Goal: Check status: Check status

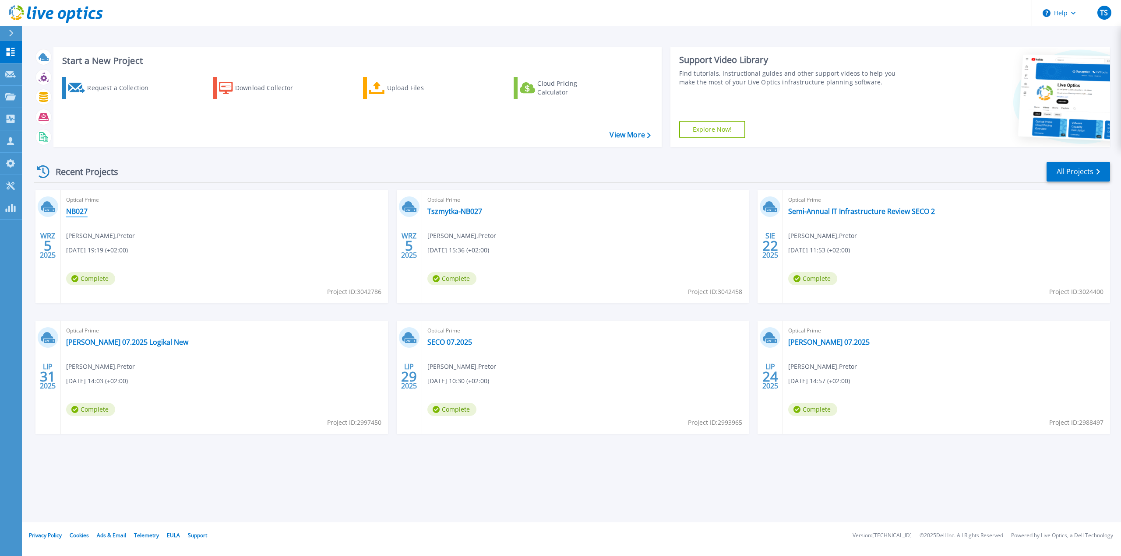
click at [73, 209] on link "NB027" at bounding box center [76, 211] width 21 height 9
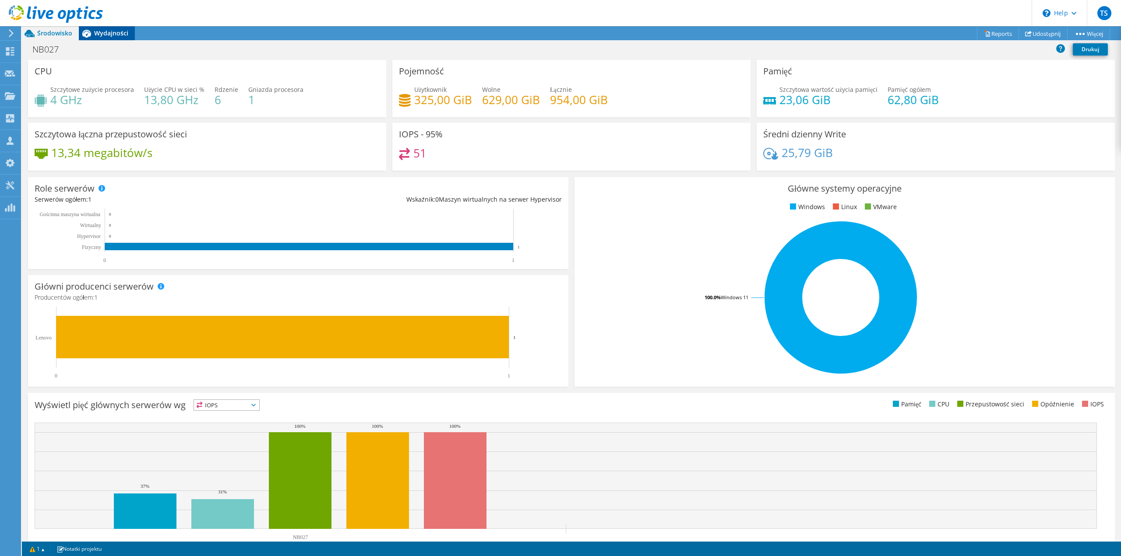
click at [95, 31] on span "Wydajności" at bounding box center [111, 33] width 34 height 8
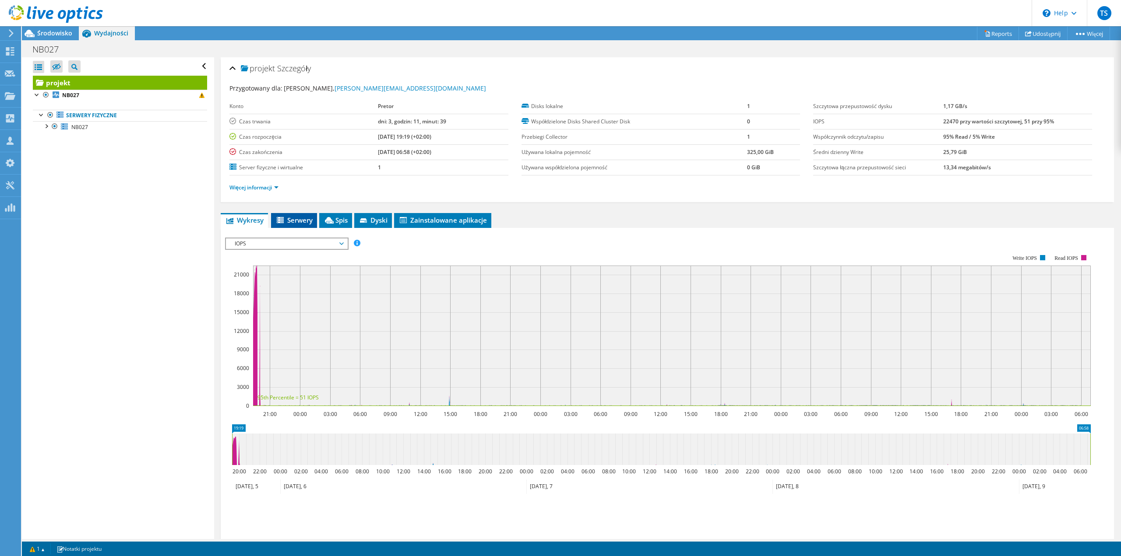
click at [302, 223] on span "Serwery" at bounding box center [293, 220] width 37 height 9
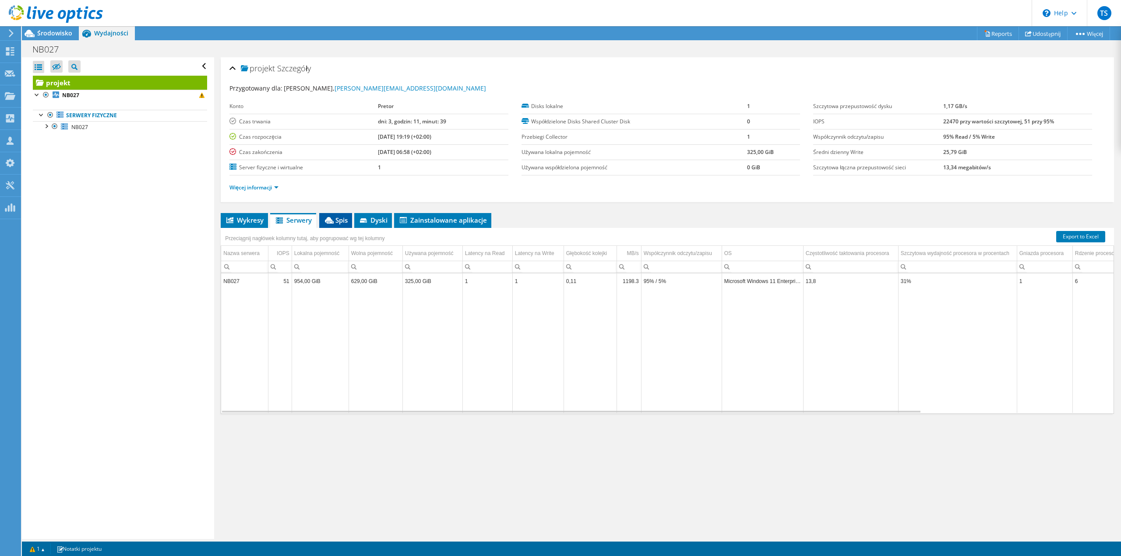
click at [344, 223] on span "Spis" at bounding box center [335, 220] width 24 height 9
click at [281, 224] on icon at bounding box center [280, 220] width 9 height 7
click at [249, 223] on span "Wykresy" at bounding box center [244, 220] width 39 height 9
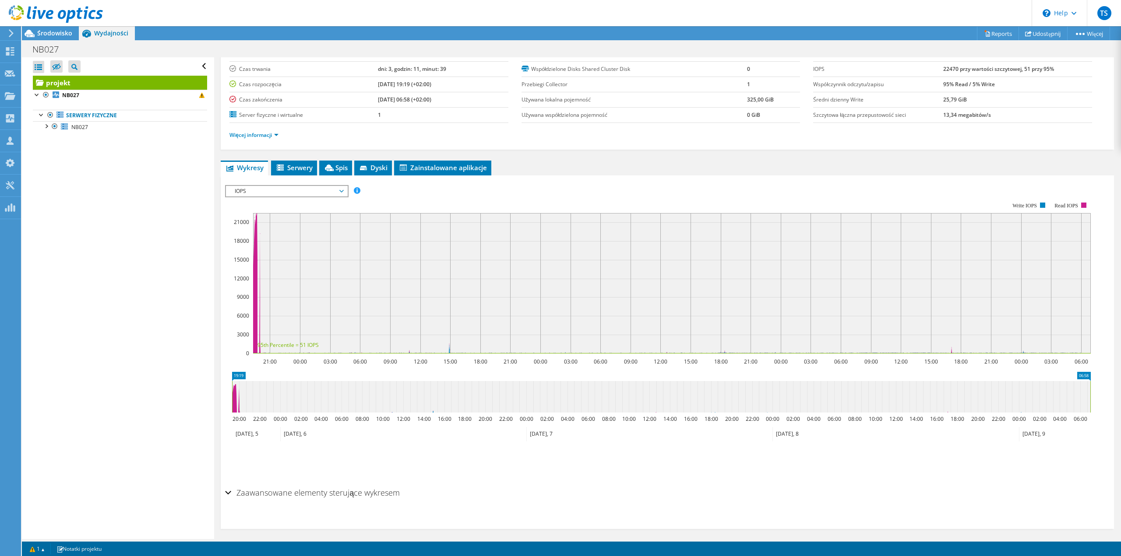
scroll to position [58, 0]
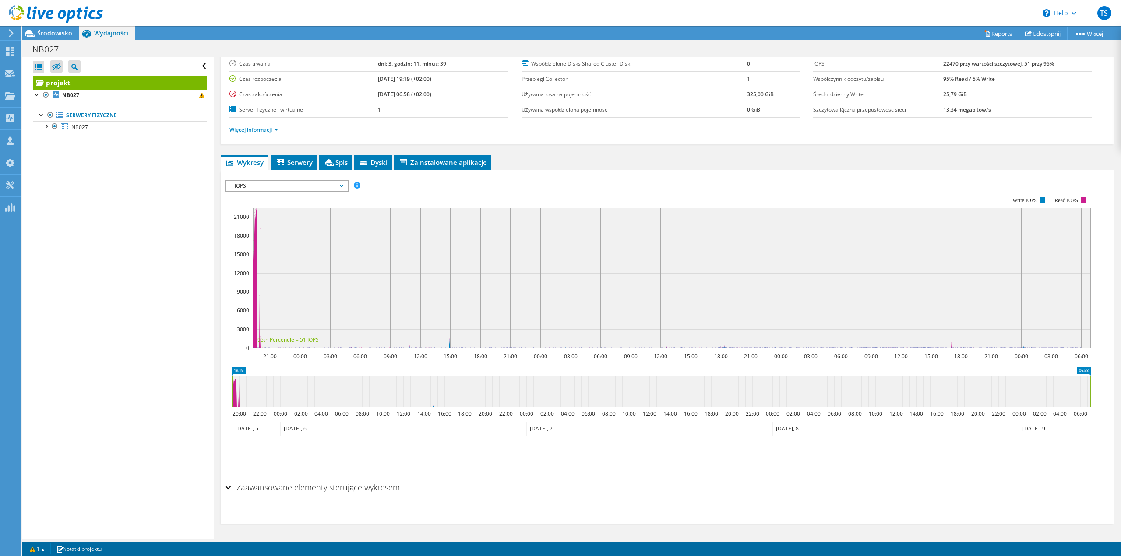
click at [271, 186] on span "IOPS" at bounding box center [286, 186] width 112 height 11
click at [260, 291] on li "Wszystkie" at bounding box center [286, 291] width 121 height 11
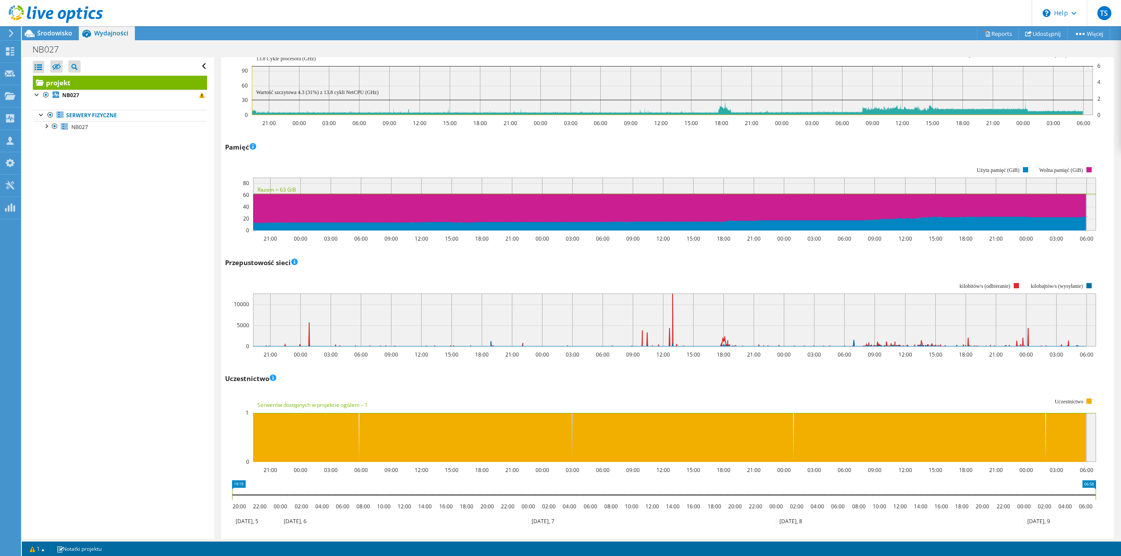
scroll to position [916, 0]
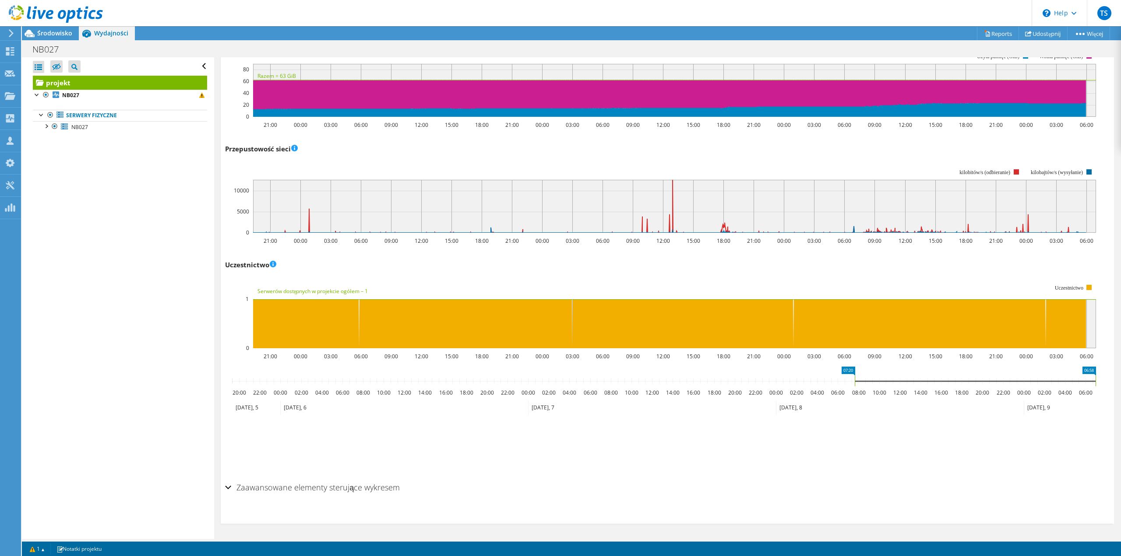
drag, startPoint x: 232, startPoint y: 379, endPoint x: 855, endPoint y: 394, distance: 622.6
click at [855, 394] on icon "06:58 07:20 20:00 22:00 00:00 02:00 04:00 06:00 08:00 10:00 12:00 14:00 16:00 1…" at bounding box center [663, 402] width 877 height 70
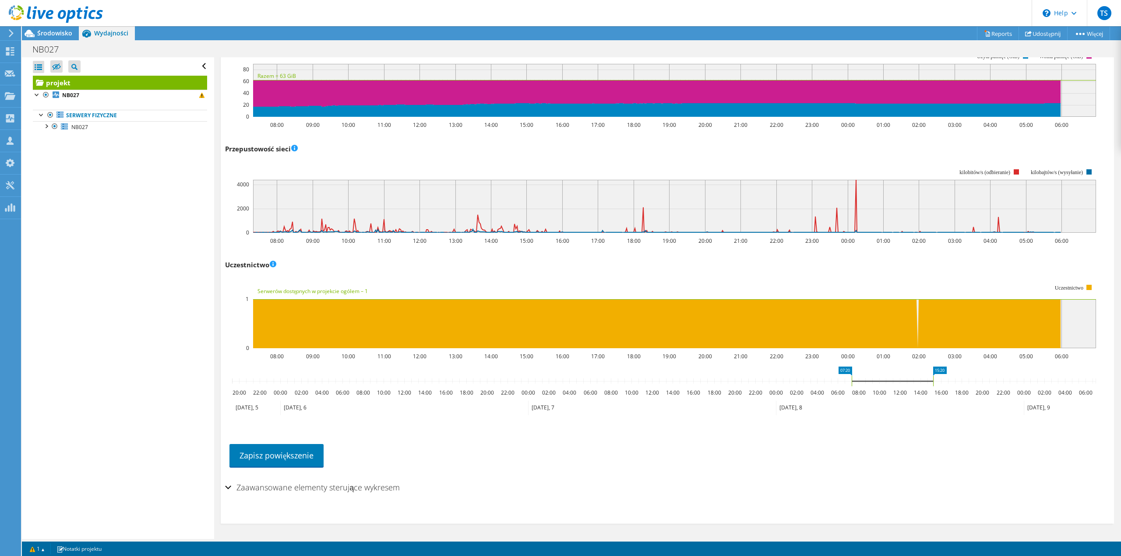
drag, startPoint x: 1094, startPoint y: 377, endPoint x: 931, endPoint y: 385, distance: 162.6
click at [931, 385] on rect at bounding box center [933, 381] width 4 height 11
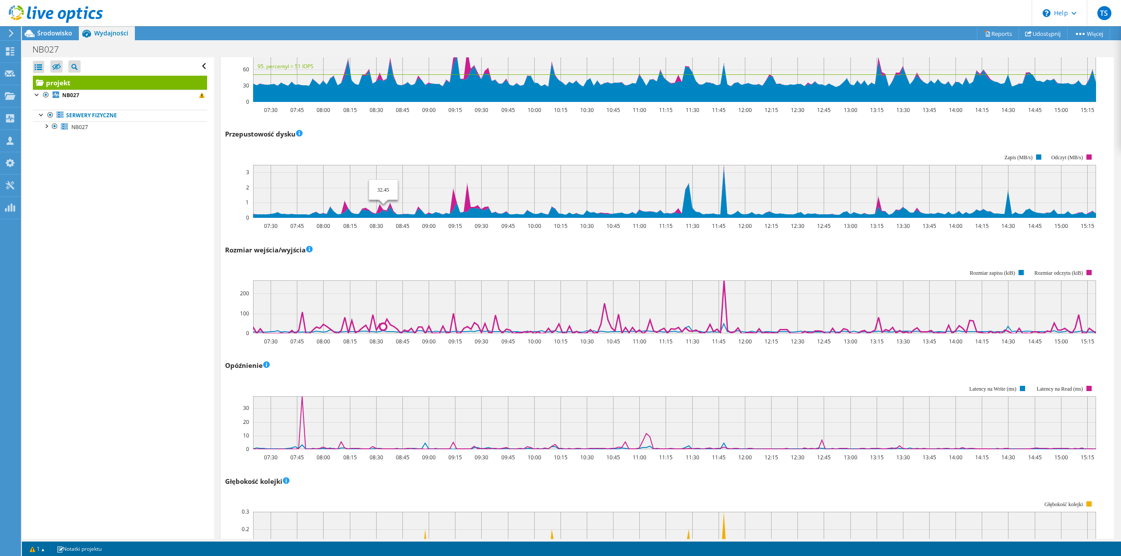
scroll to position [0, 0]
